Goal: Information Seeking & Learning: Learn about a topic

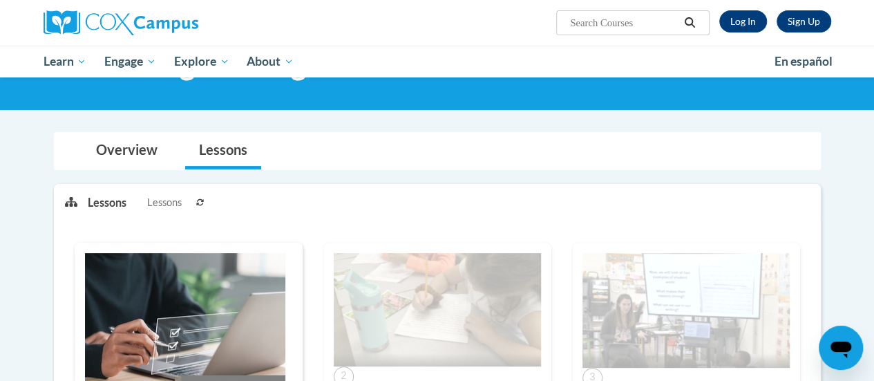
scroll to position [2, 0]
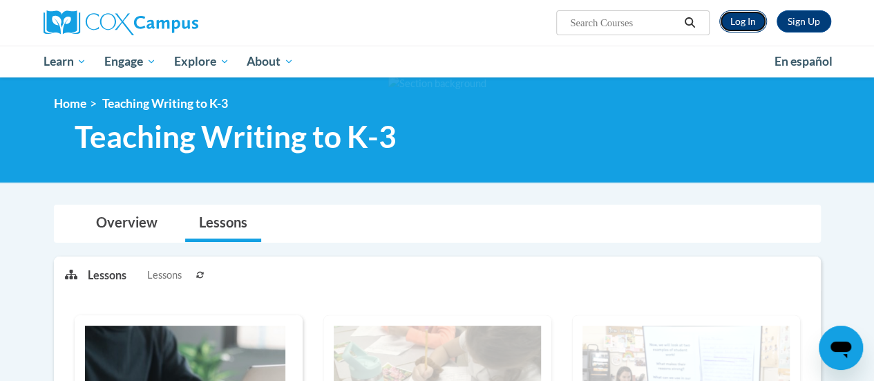
click at [747, 16] on link "Log In" at bounding box center [744, 21] width 48 height 22
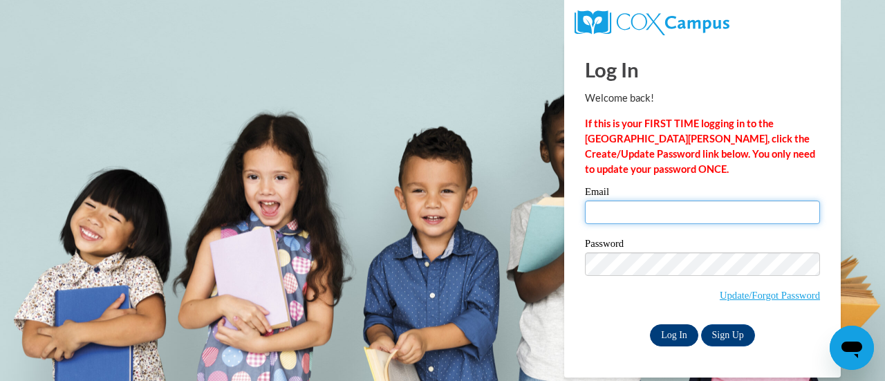
type input "nmkegle@sunprairieschools.org"
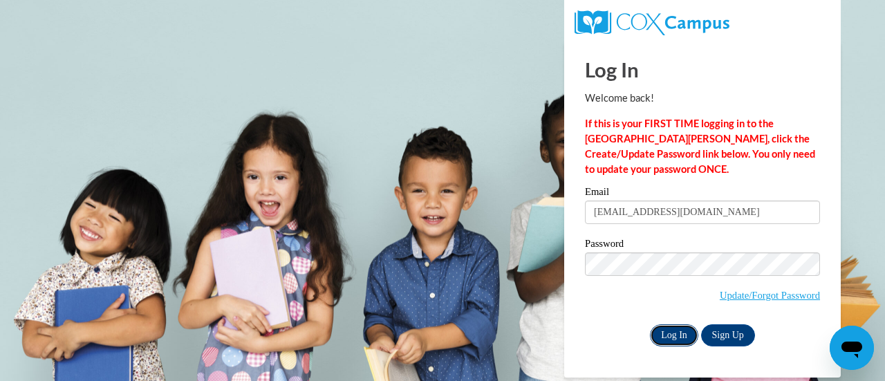
click at [679, 332] on input "Log In" at bounding box center [674, 335] width 48 height 22
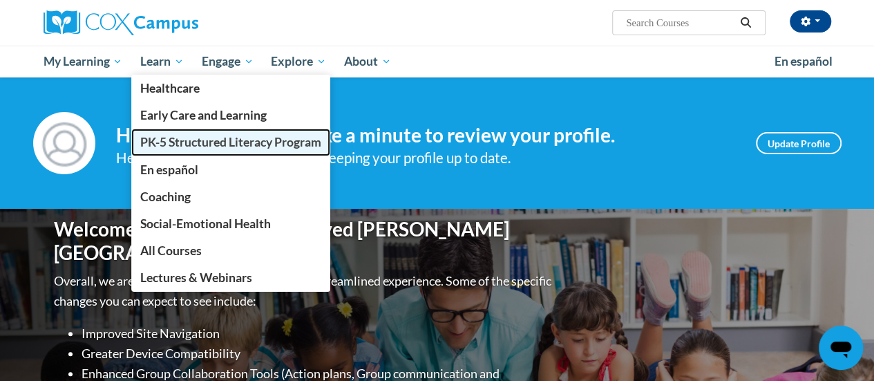
click at [194, 136] on span "PK-5 Structured Literacy Program" at bounding box center [230, 142] width 181 height 15
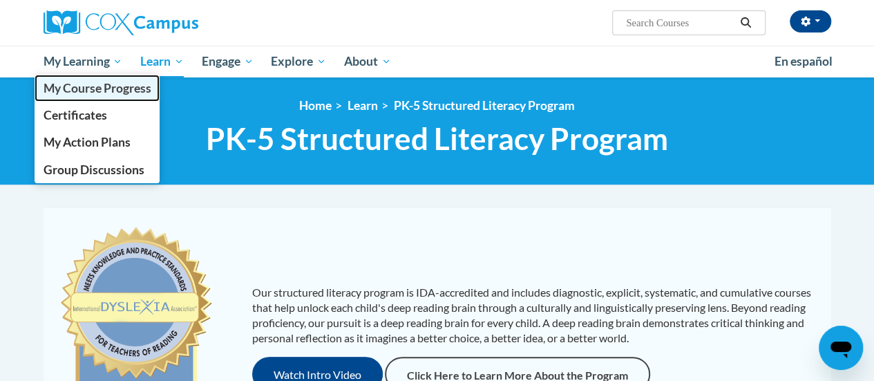
click at [140, 88] on span "My Course Progress" at bounding box center [97, 88] width 108 height 15
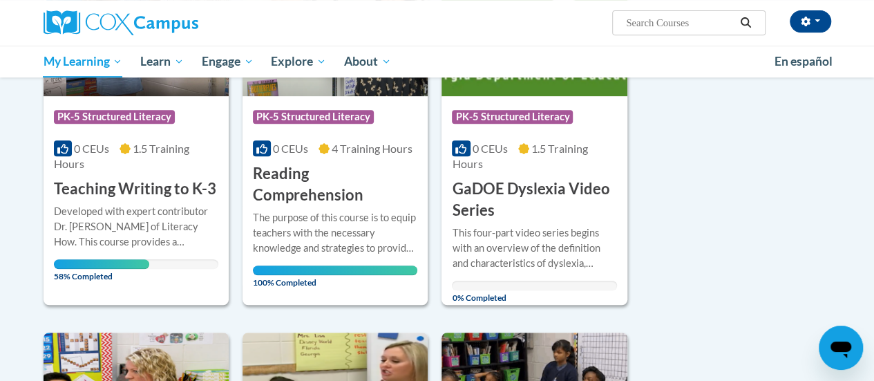
scroll to position [296, 0]
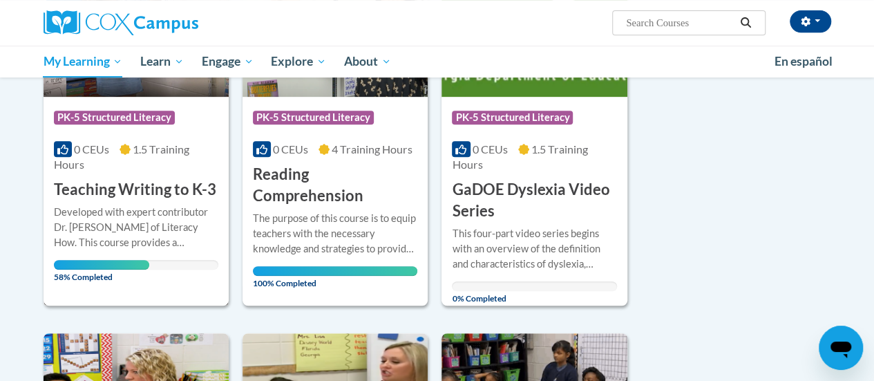
click at [171, 189] on h3 "Teaching Writing to K-3" at bounding box center [135, 189] width 162 height 21
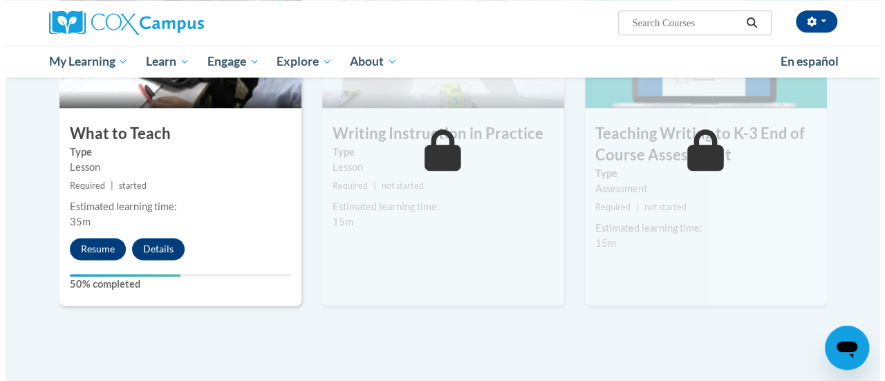
scroll to position [785, 0]
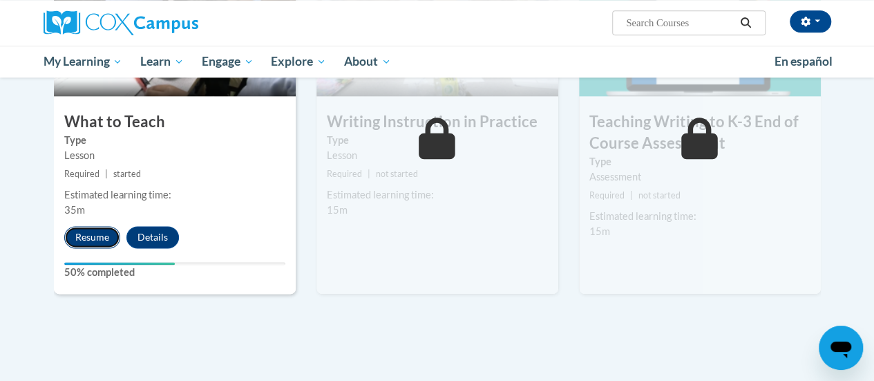
click at [96, 235] on button "Resume" at bounding box center [92, 237] width 56 height 22
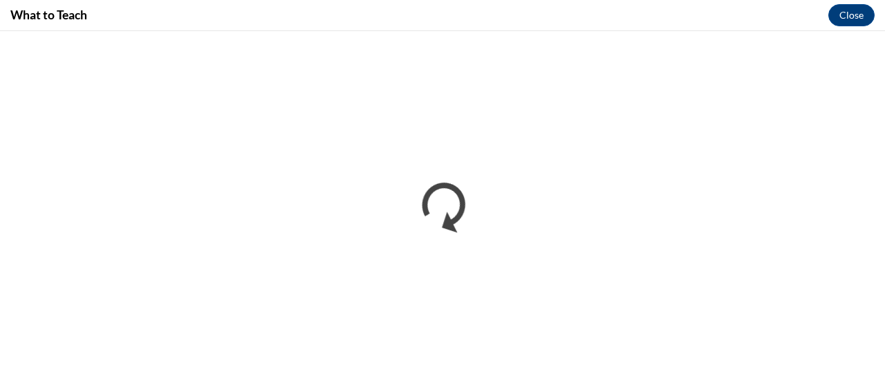
scroll to position [0, 0]
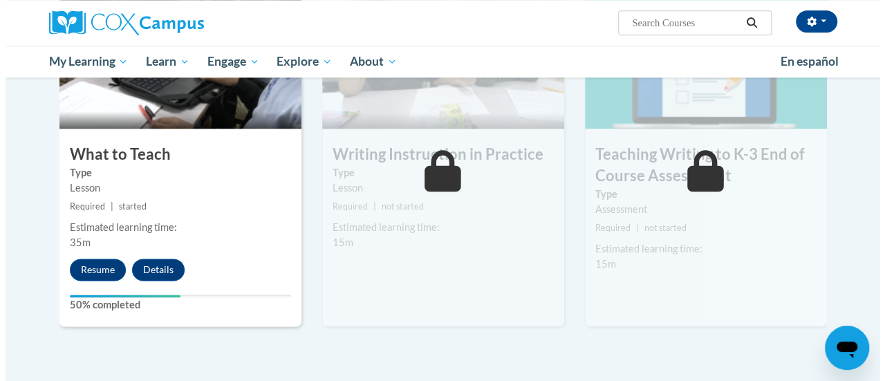
scroll to position [756, 0]
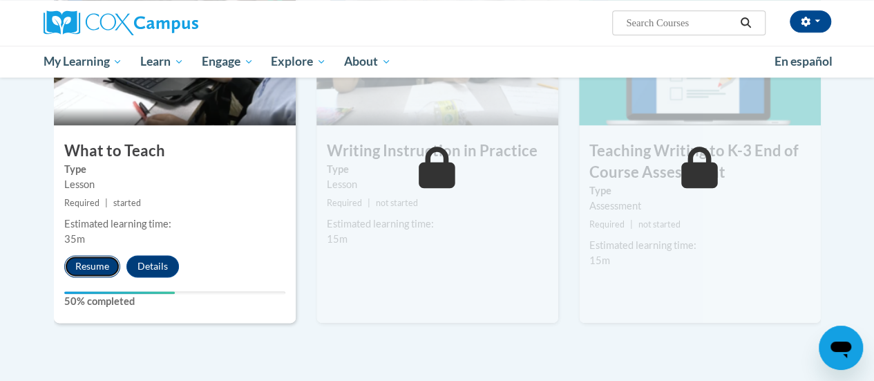
click at [97, 258] on button "Resume" at bounding box center [92, 266] width 56 height 22
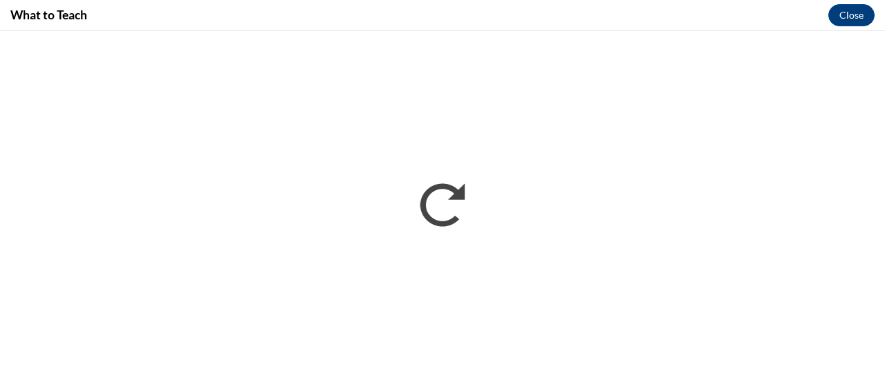
scroll to position [0, 0]
